Goal: Complete application form

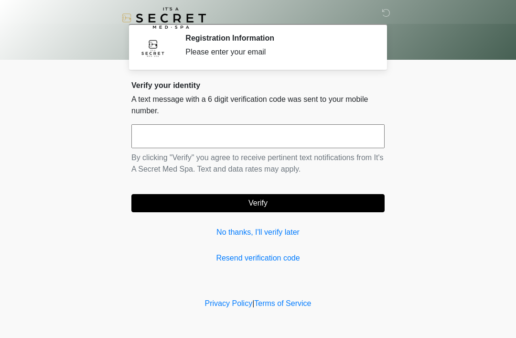
click at [271, 236] on link "No thanks, I'll verify later" at bounding box center [257, 231] width 253 height 11
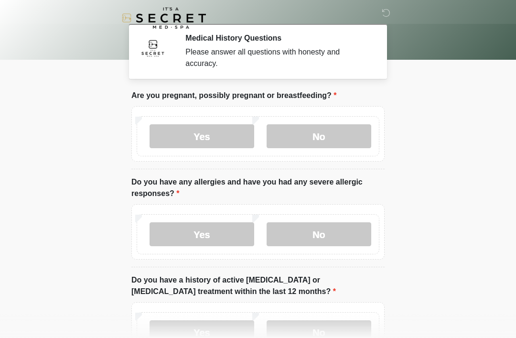
click at [319, 141] on label "No" at bounding box center [318, 136] width 105 height 24
click at [327, 245] on label "No" at bounding box center [318, 234] width 105 height 24
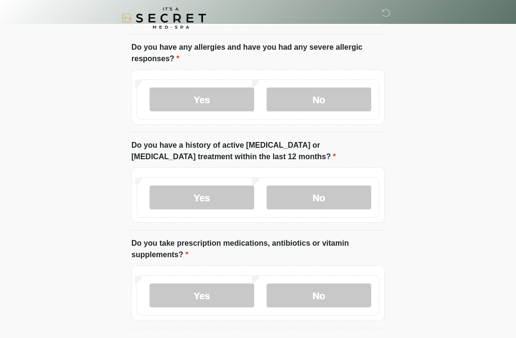
click at [316, 198] on label "No" at bounding box center [318, 197] width 105 height 24
click at [308, 299] on label "No" at bounding box center [318, 295] width 105 height 24
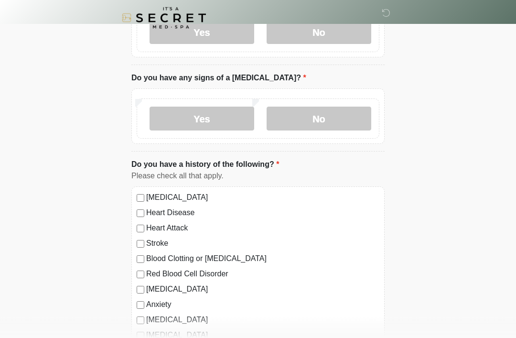
click at [313, 128] on label "No" at bounding box center [318, 119] width 105 height 24
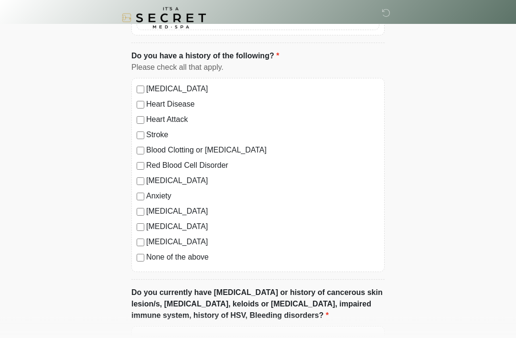
scroll to position [551, 0]
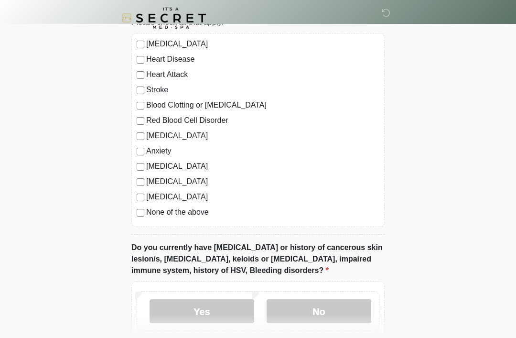
click at [128, 215] on div "This is the beginning of your virtual Good Faith Exam . ﻿﻿﻿﻿﻿﻿﻿﻿ This step is n…" at bounding box center [257, 52] width 267 height 1027
click at [136, 214] on div "[MEDICAL_DATA] Heart Disease Heart Attack Stroke Blood Clotting or [MEDICAL_DAT…" at bounding box center [257, 130] width 253 height 194
click at [136, 213] on div "[MEDICAL_DATA] Heart Disease Heart Attack Stroke Blood Clotting or [MEDICAL_DAT…" at bounding box center [257, 130] width 253 height 194
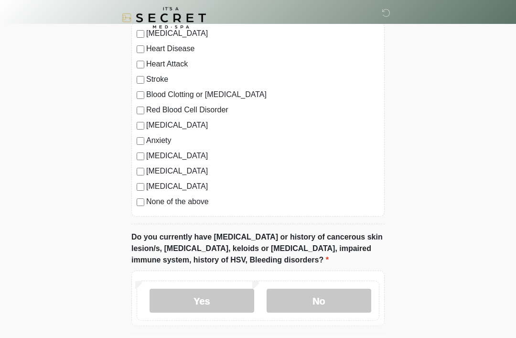
scroll to position [589, 0]
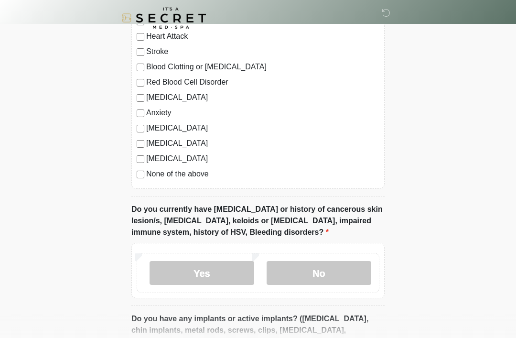
click at [326, 267] on label "No" at bounding box center [318, 273] width 105 height 24
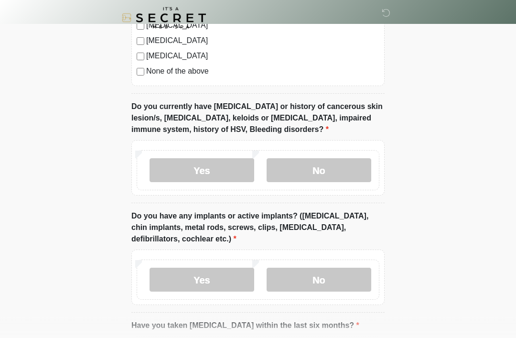
scroll to position [739, 0]
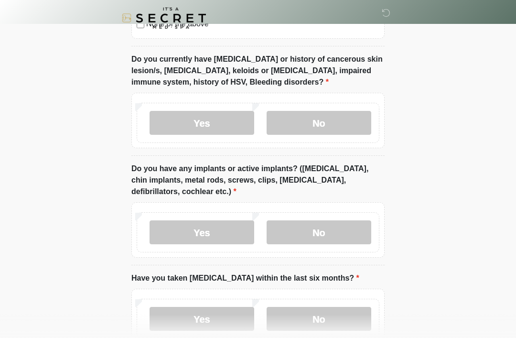
click at [327, 234] on label "No" at bounding box center [318, 232] width 105 height 24
click at [319, 316] on label "No" at bounding box center [318, 319] width 105 height 24
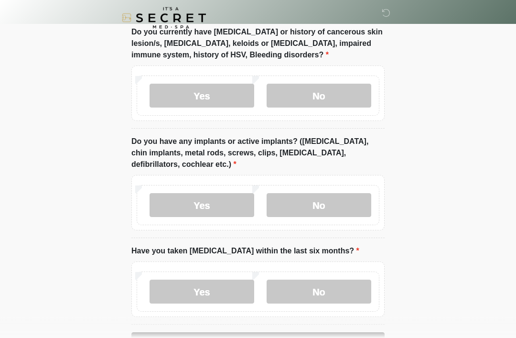
scroll to position [798, 0]
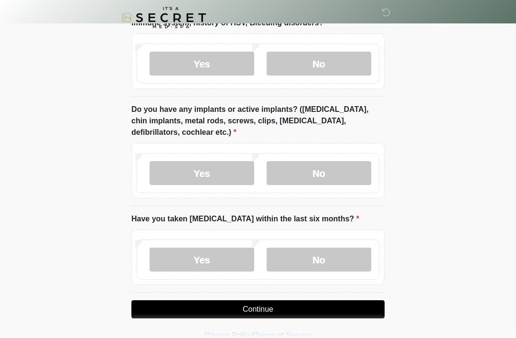
click at [232, 315] on button "Continue" at bounding box center [257, 309] width 253 height 18
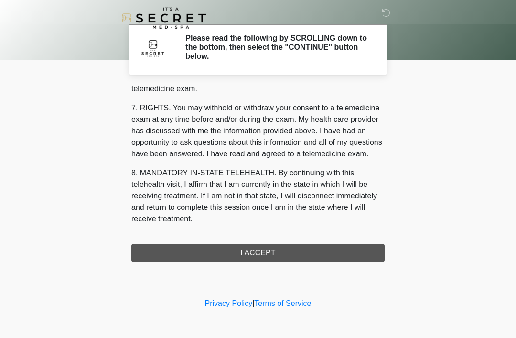
scroll to position [407, 0]
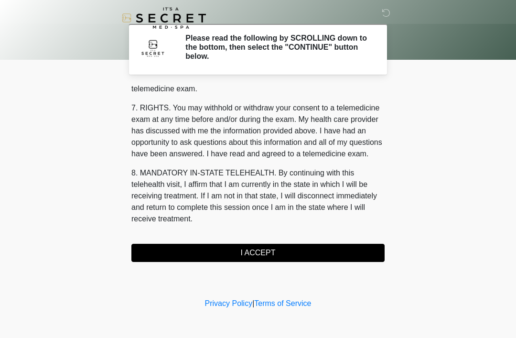
click at [257, 257] on button "I ACCEPT" at bounding box center [257, 253] width 253 height 18
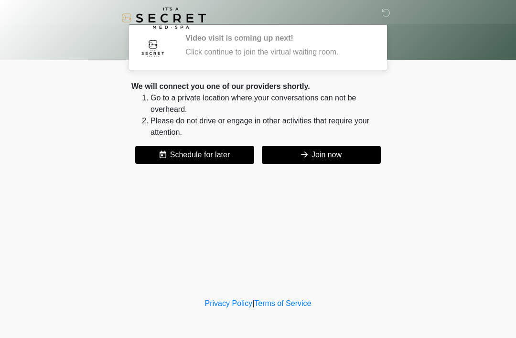
click at [328, 156] on button "Join now" at bounding box center [321, 155] width 119 height 18
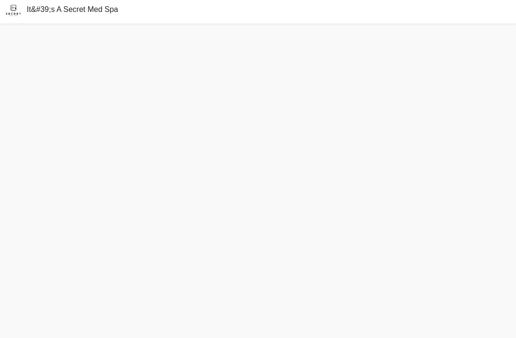
scroll to position [33, 0]
